Goal: Transaction & Acquisition: Register for event/course

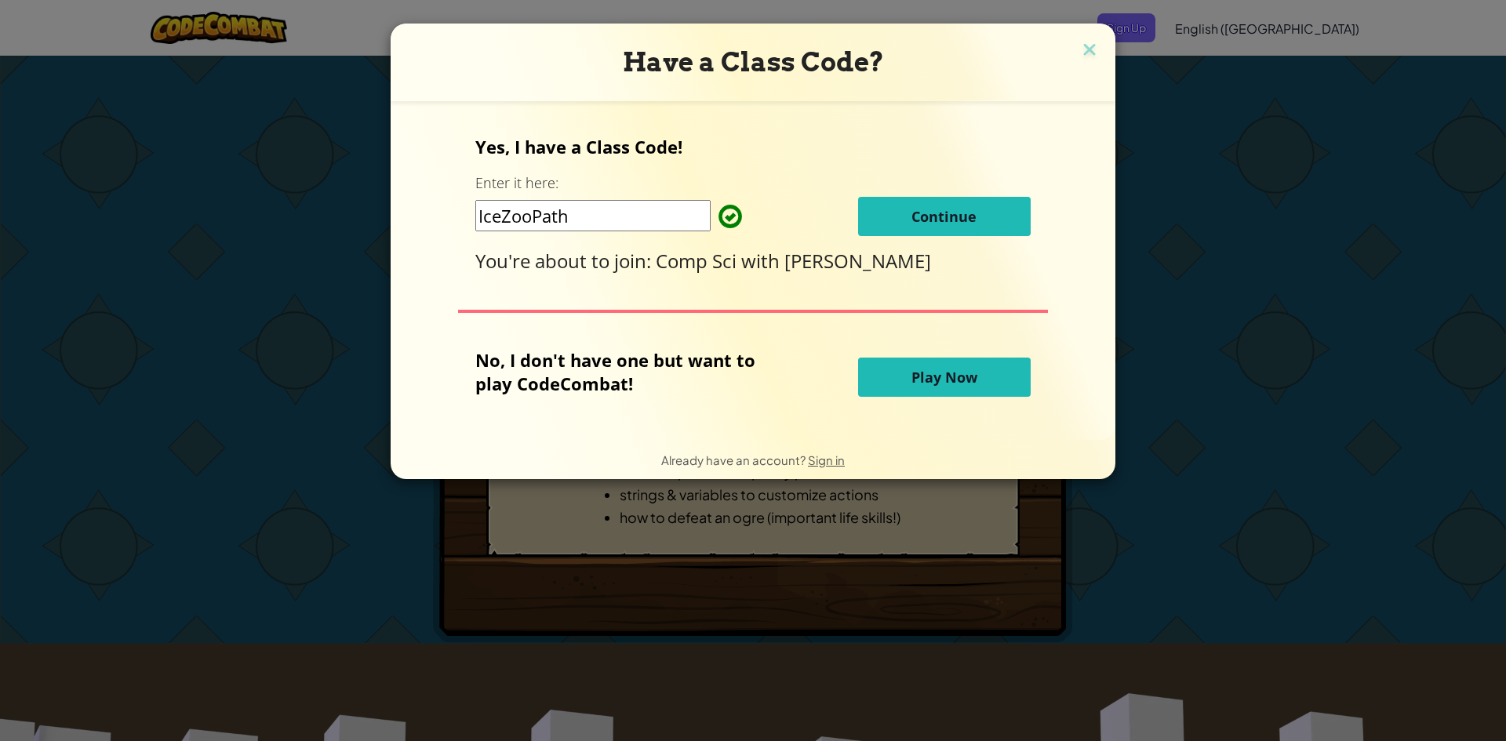
click at [990, 215] on button "Continue" at bounding box center [944, 216] width 173 height 39
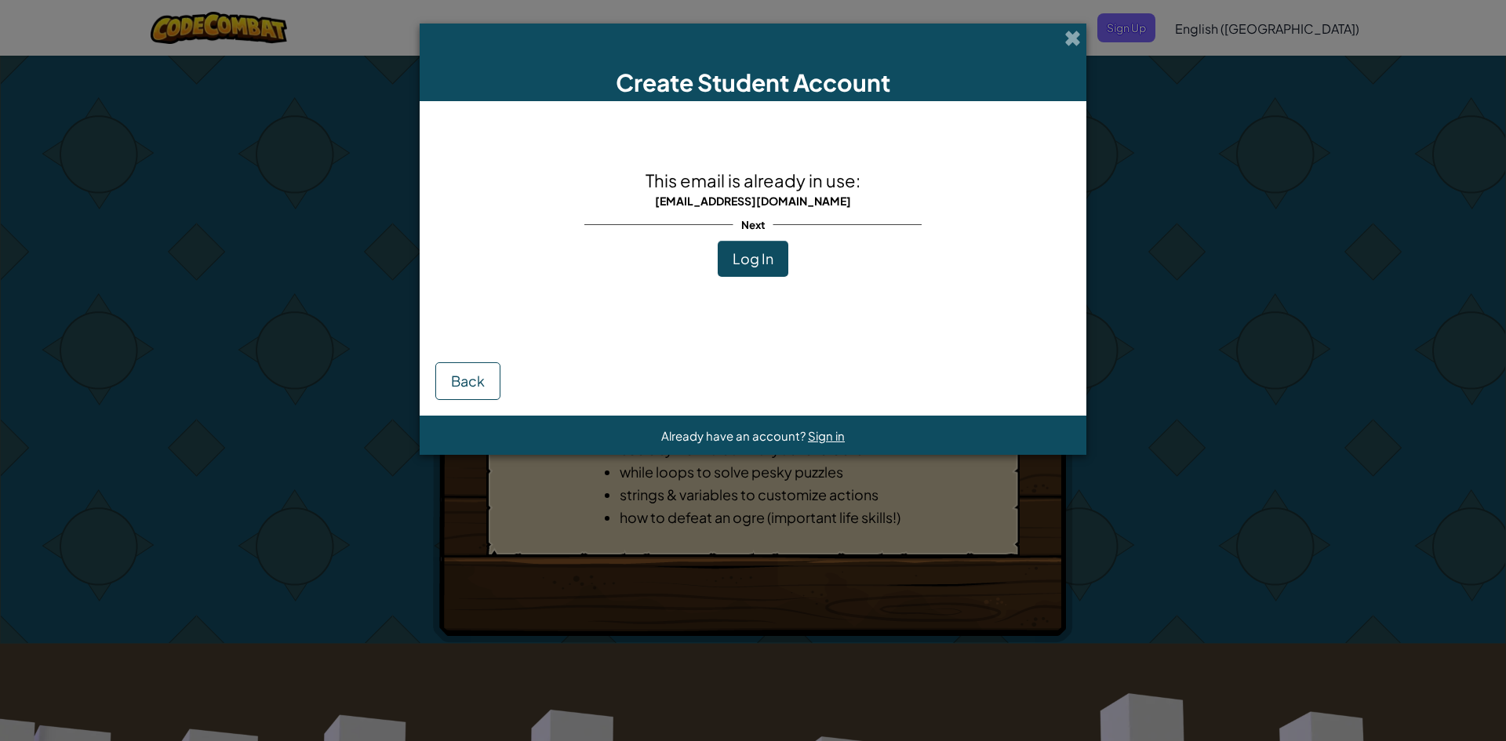
click at [769, 268] on button "Log In" at bounding box center [753, 259] width 71 height 36
